Goal: Navigation & Orientation: Go to known website

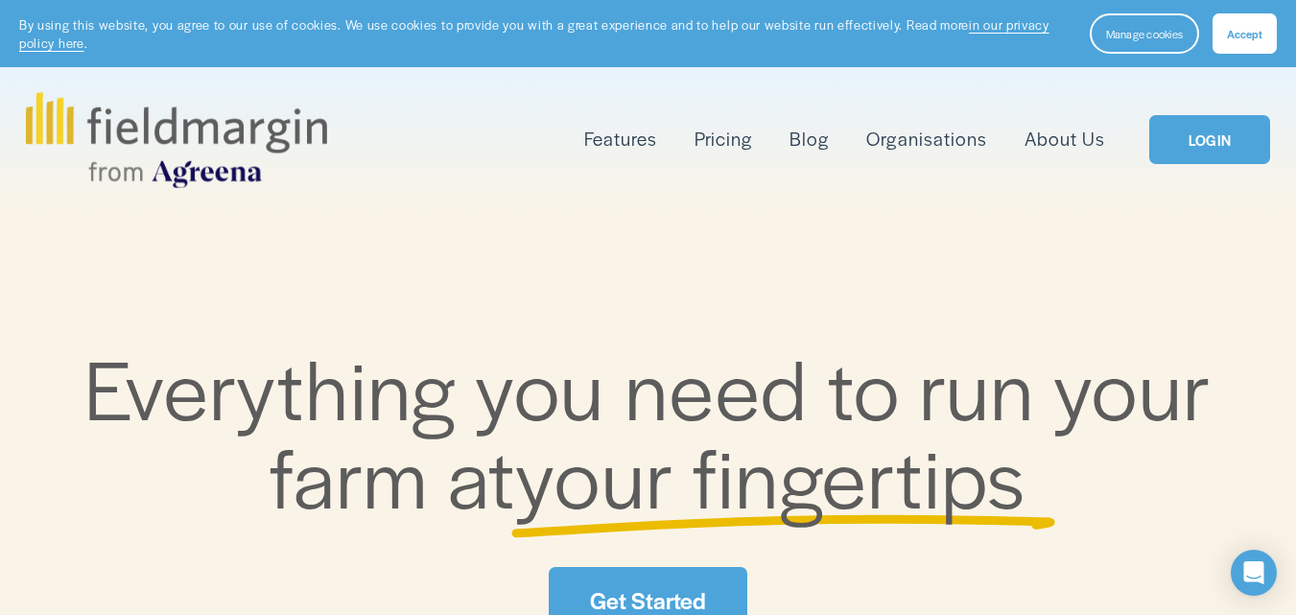
click at [1205, 152] on link "LOGIN" at bounding box center [1209, 139] width 121 height 49
